Goal: Register for event/course

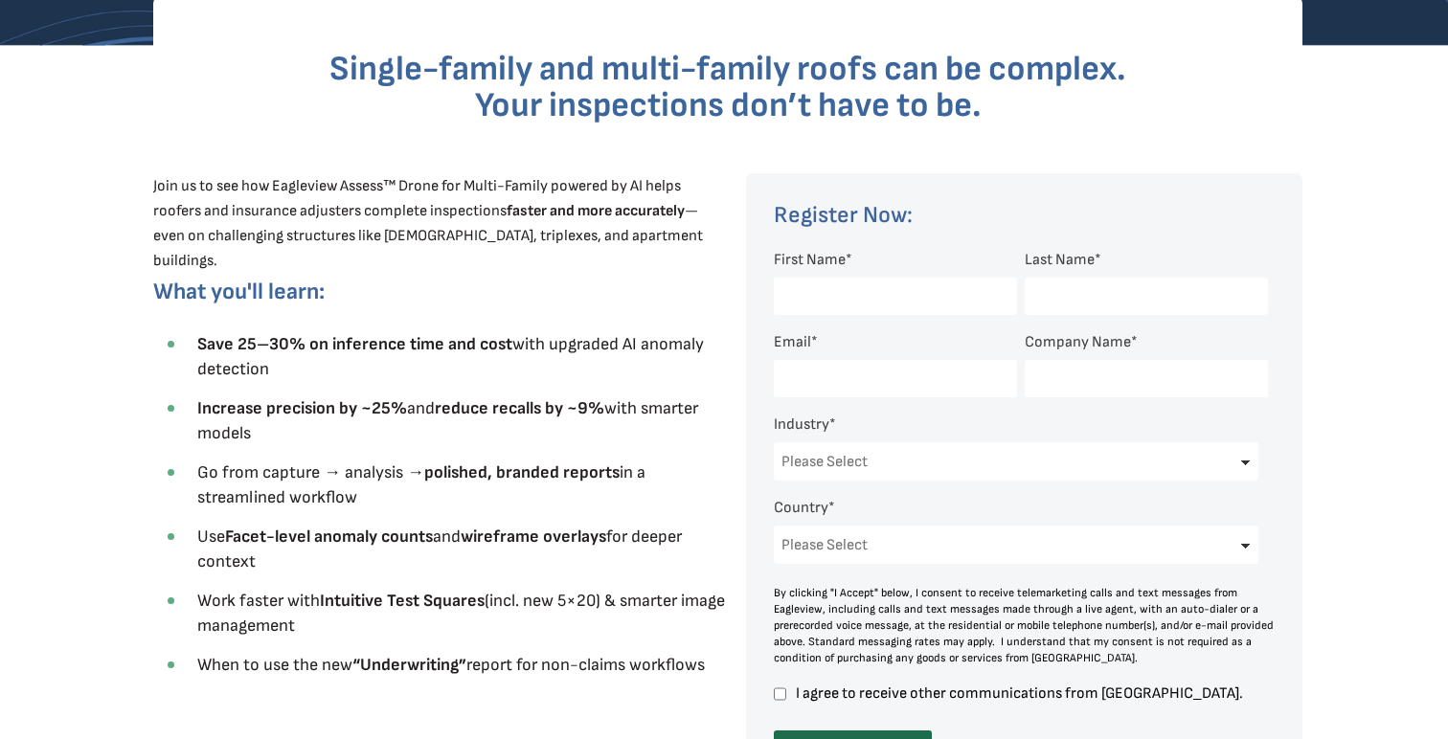
scroll to position [580, 0]
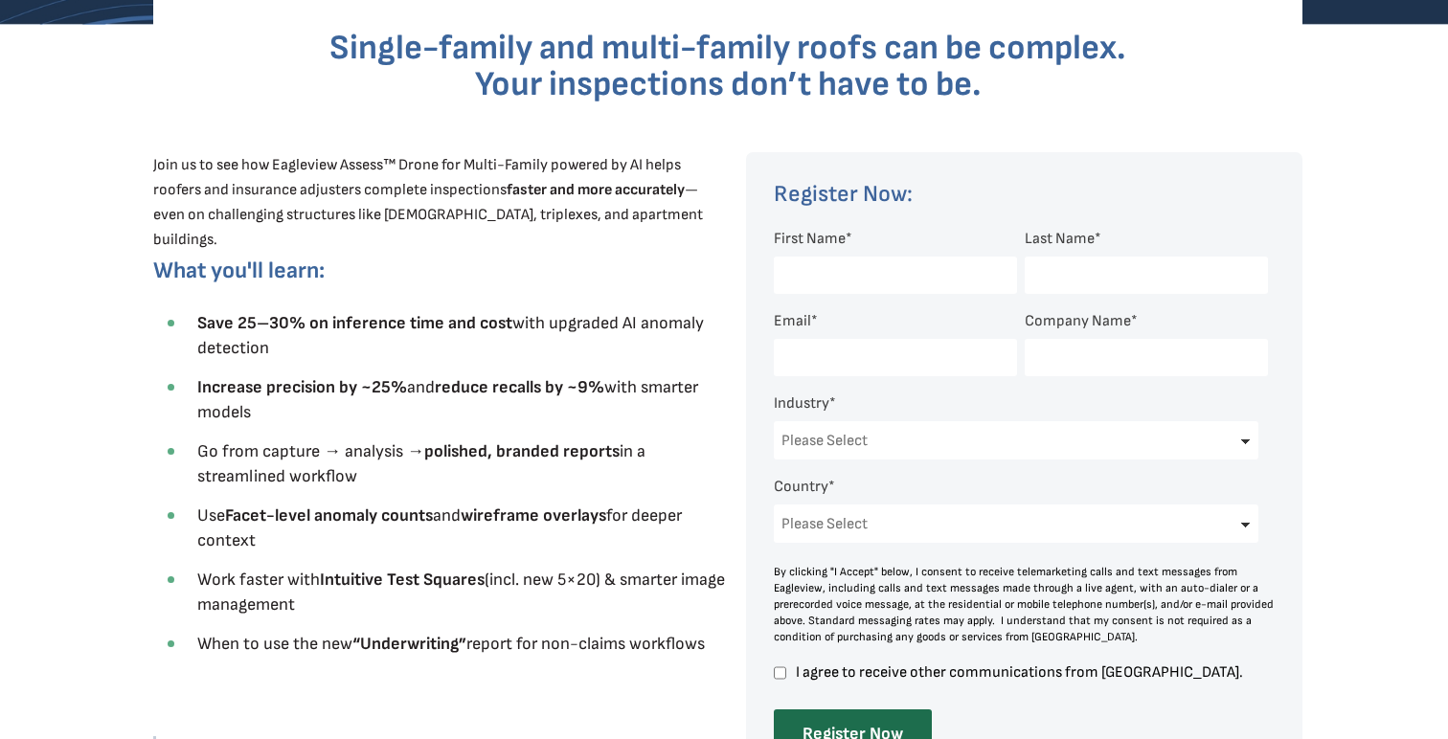
click at [866, 281] on input "First Name *" at bounding box center [895, 275] width 243 height 37
type input "[PERSON_NAME]"
select select "[GEOGRAPHIC_DATA]"
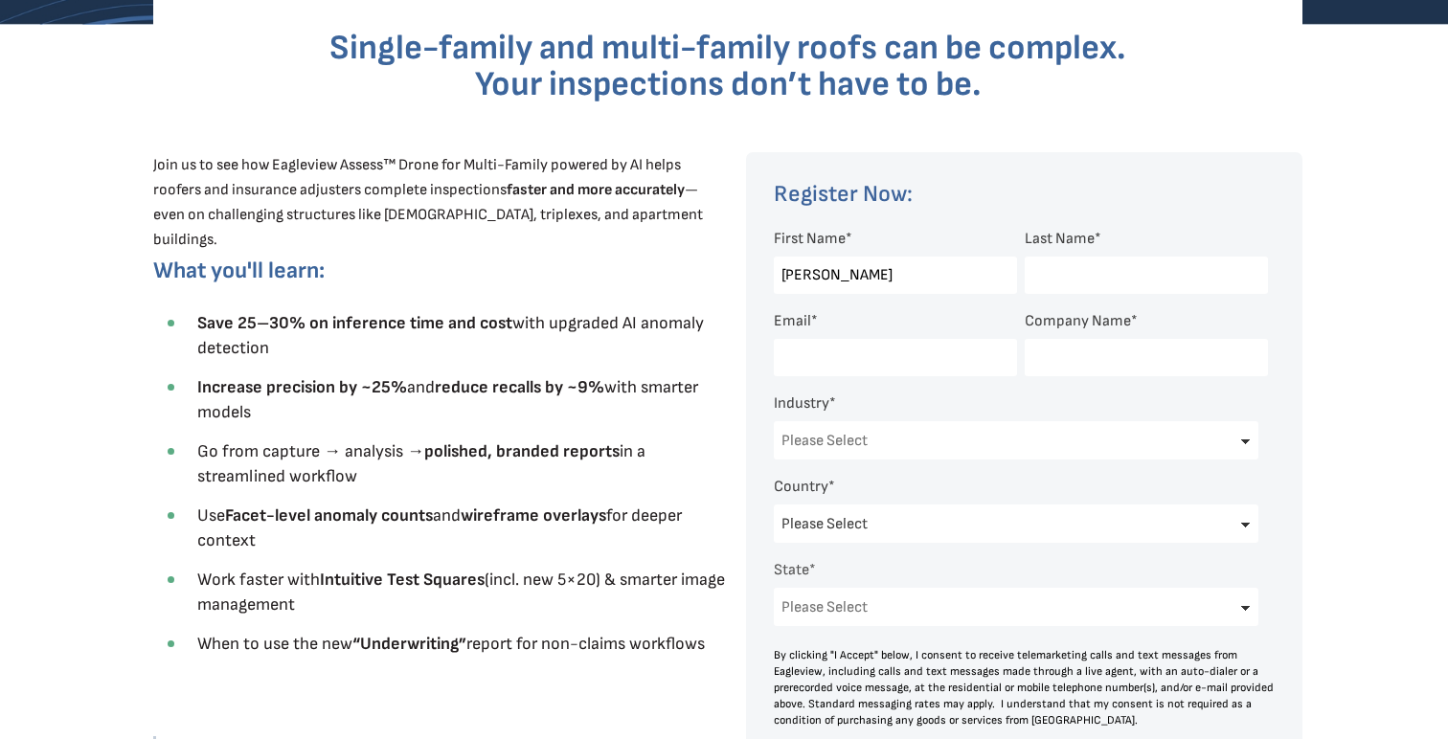
select select "[US_STATE]"
click at [1108, 277] on input "Last Name *" at bounding box center [1146, 275] width 243 height 37
type input "[PERSON_NAME]"
click at [899, 368] on input "Email *" at bounding box center [895, 357] width 243 height 37
type input "[EMAIL_ADDRESS][DOMAIN_NAME]"
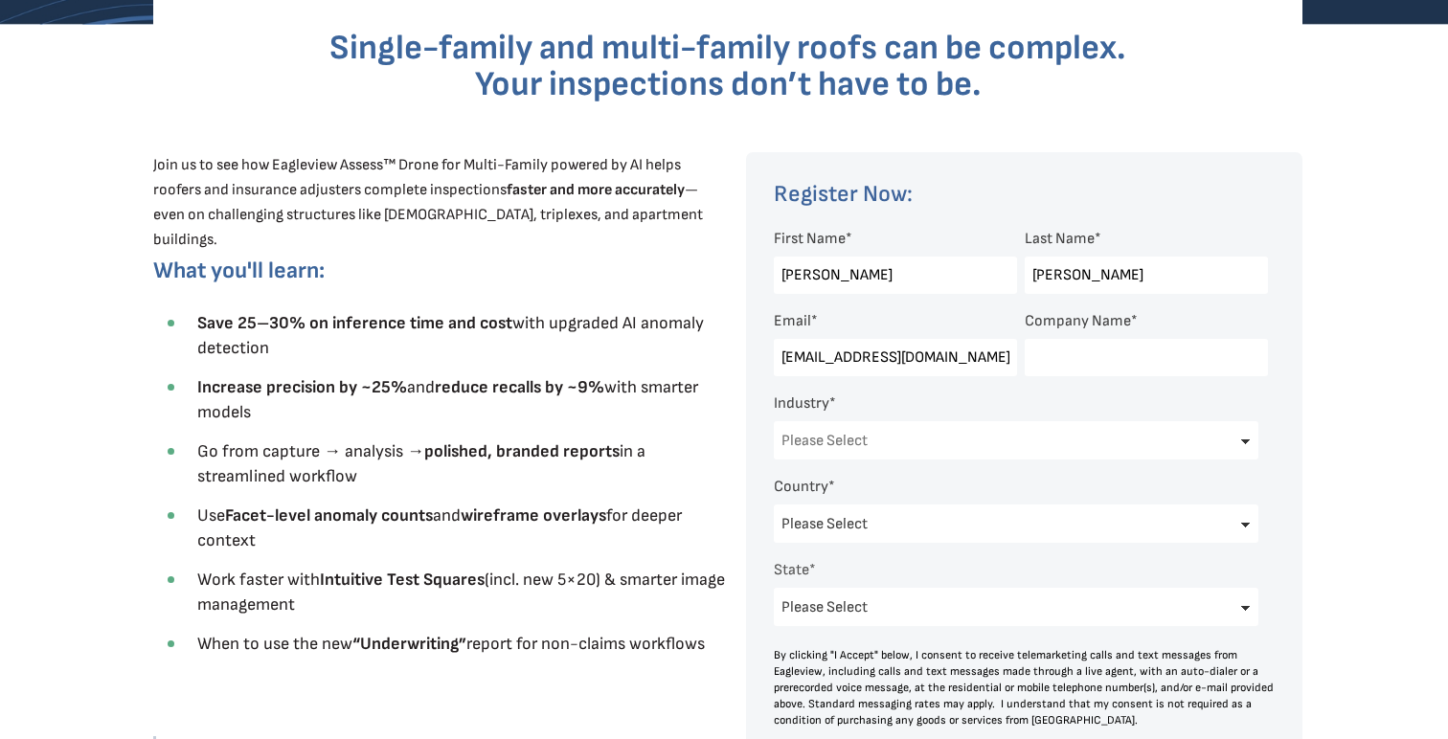
click at [1090, 355] on input "Company Name *" at bounding box center [1146, 357] width 243 height 37
type input "Avail Solar"
click at [870, 447] on select "Please Select Architects & Engineering Construction Electric/Gas Utilities Gove…" at bounding box center [1016, 440] width 485 height 38
click at [774, 423] on select "Please Select Architects & Engineering Construction Electric/Gas Utilities Gove…" at bounding box center [1016, 440] width 485 height 38
click at [864, 441] on select "Please Select Architects & Engineering Construction Electric/Gas Utilities Gove…" at bounding box center [1016, 440] width 485 height 38
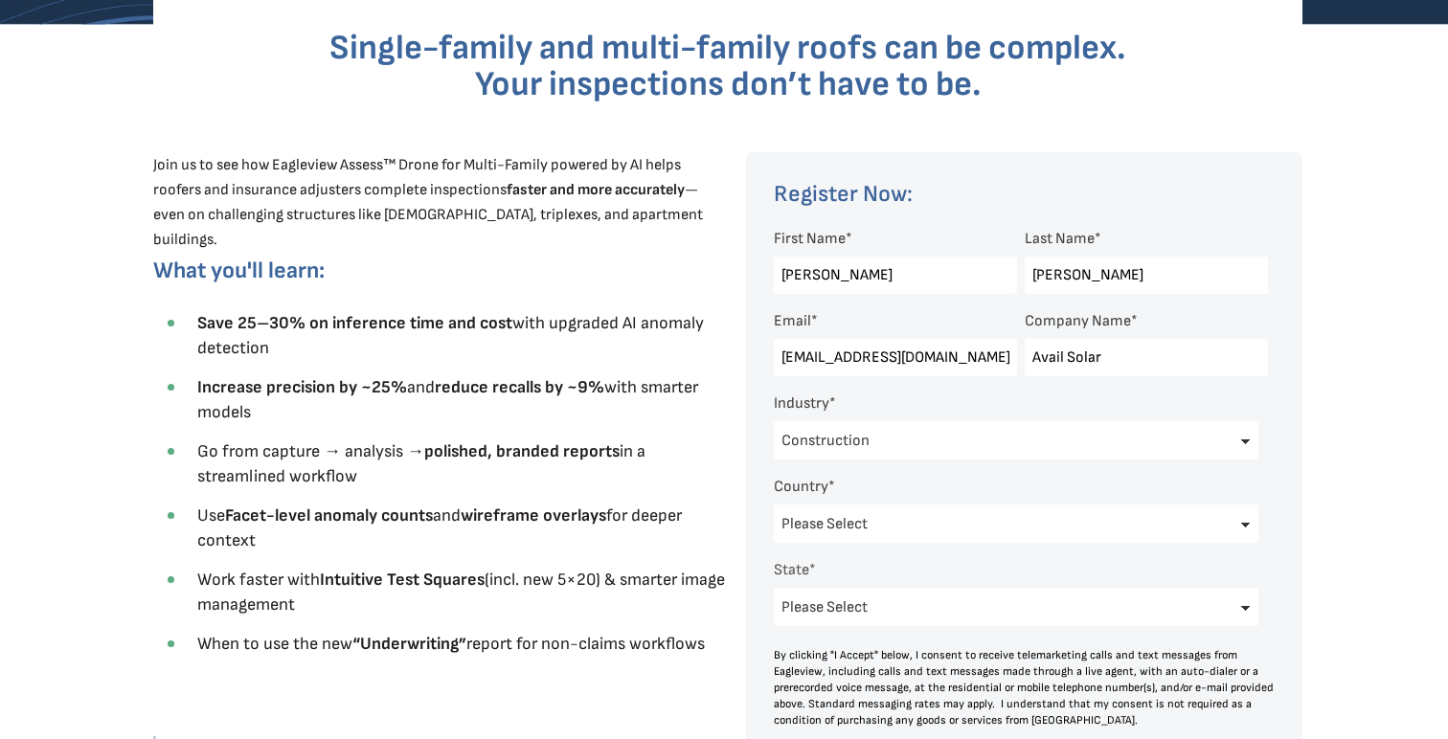
select select "Solar"
click at [774, 423] on select "Please Select Architects & Engineering Construction Electric/Gas Utilities Gove…" at bounding box center [1016, 440] width 485 height 38
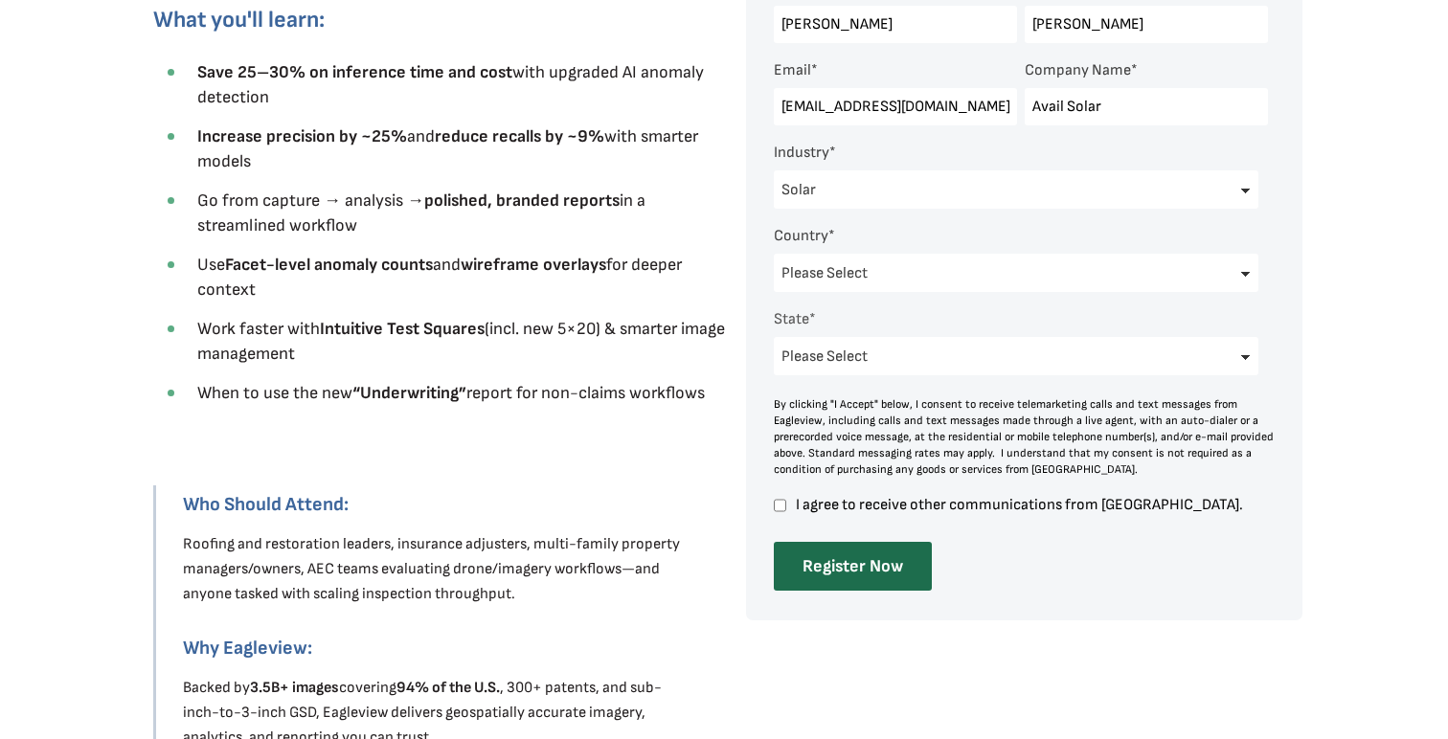
scroll to position [834, 0]
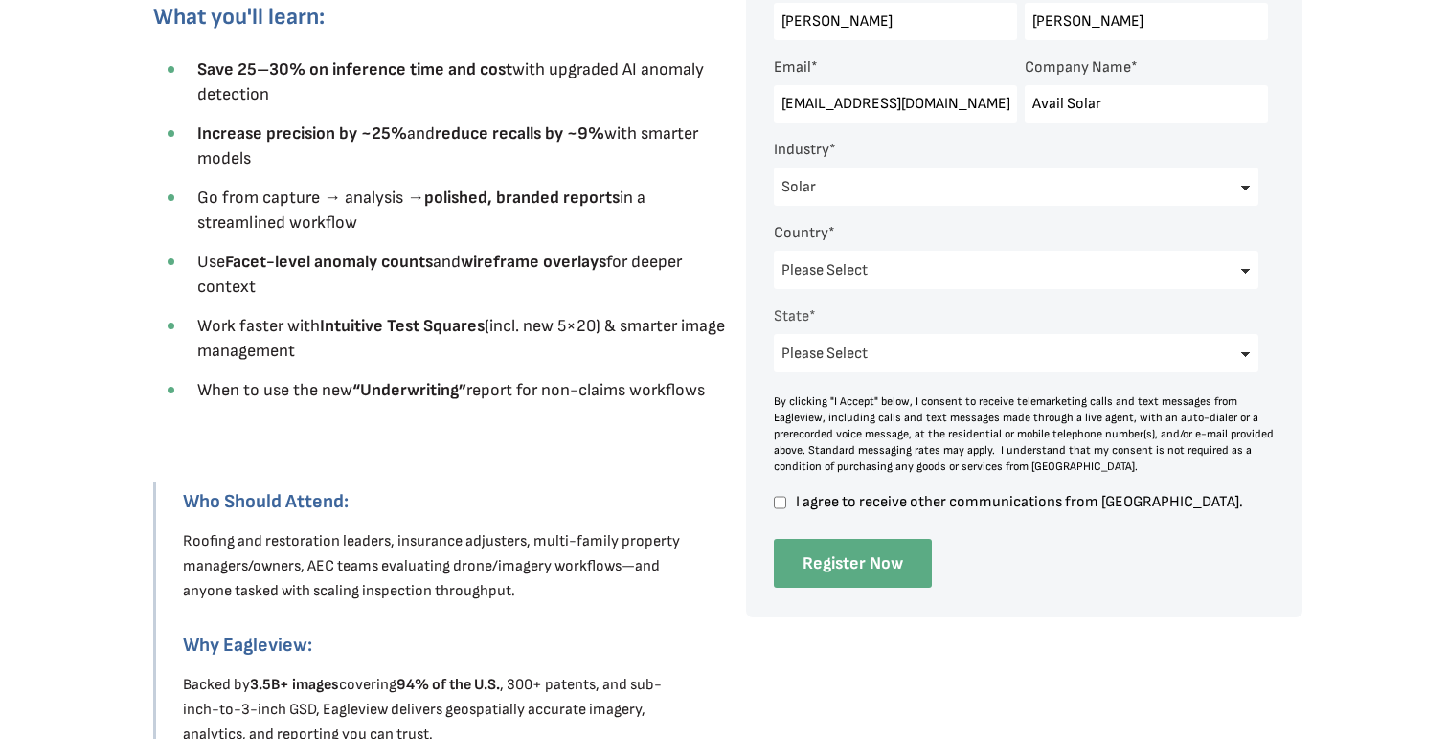
click at [851, 565] on input "Register Now" at bounding box center [853, 563] width 158 height 49
